Goal: Information Seeking & Learning: Learn about a topic

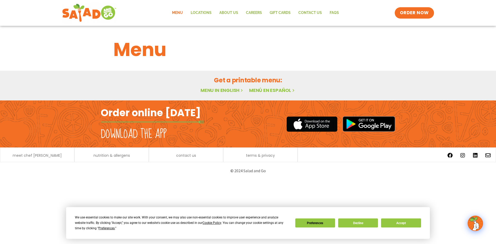
click at [223, 91] on link "Menu in English" at bounding box center [221, 90] width 43 height 6
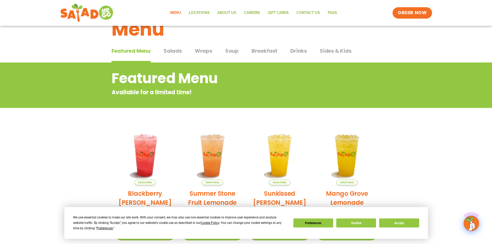
scroll to position [26, 0]
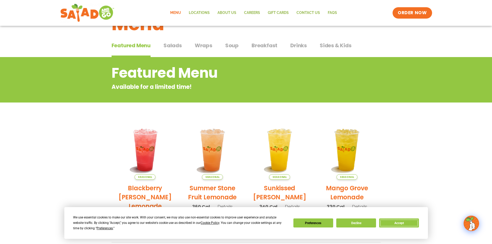
click at [400, 223] on button "Accept" at bounding box center [399, 222] width 40 height 9
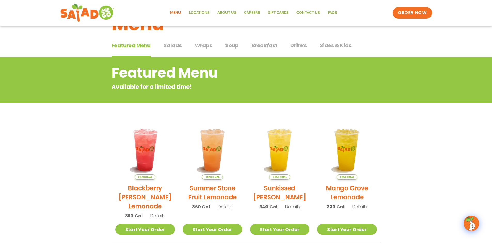
click at [176, 46] on span "Salads" at bounding box center [172, 46] width 18 height 8
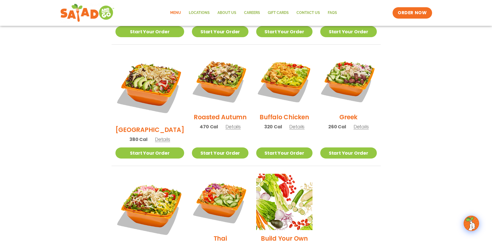
scroll to position [258, 0]
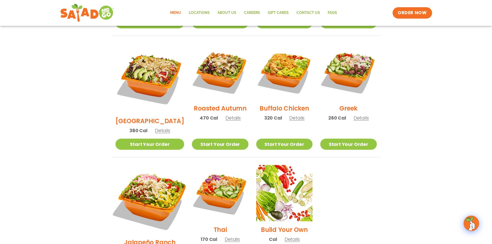
click at [146, 177] on img at bounding box center [149, 199] width 81 height 81
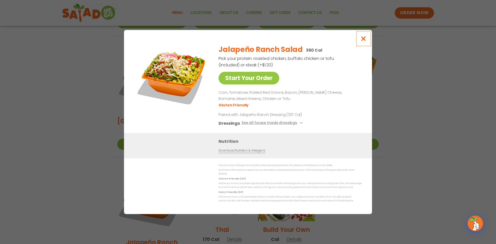
click at [364, 40] on icon "Close modal" at bounding box center [363, 38] width 6 height 5
